Goal: Task Accomplishment & Management: Complete application form

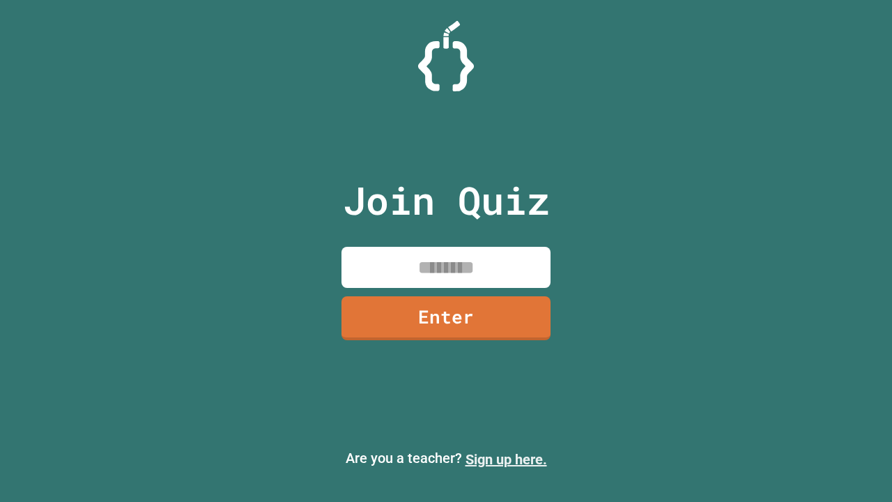
click at [506, 459] on link "Sign up here." at bounding box center [506, 459] width 82 height 17
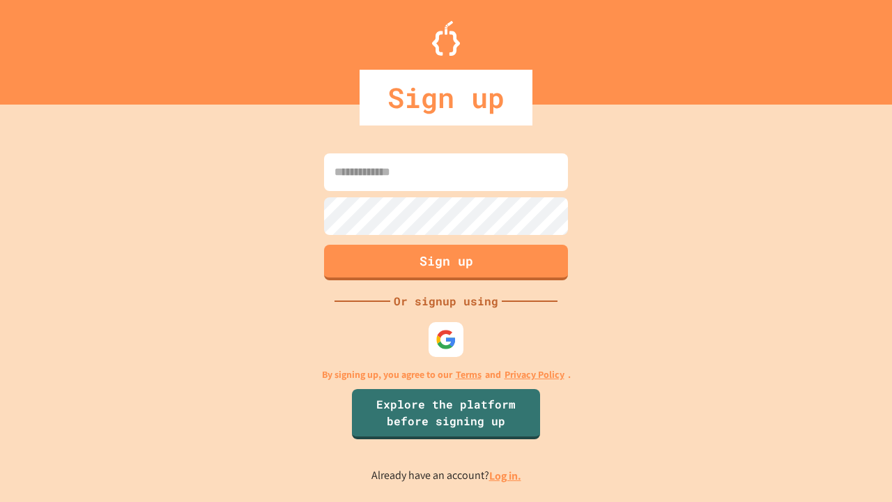
click at [506, 475] on link "Log in." at bounding box center [505, 475] width 32 height 15
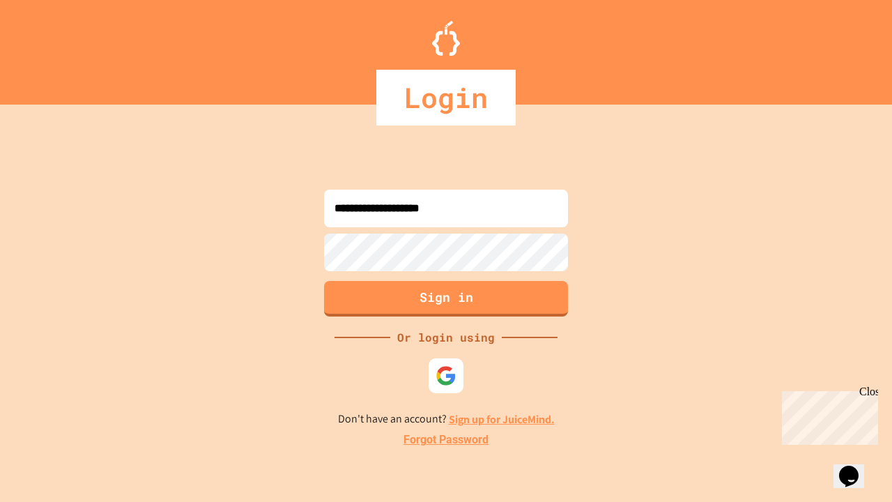
type input "**********"
